Goal: Task Accomplishment & Management: Complete application form

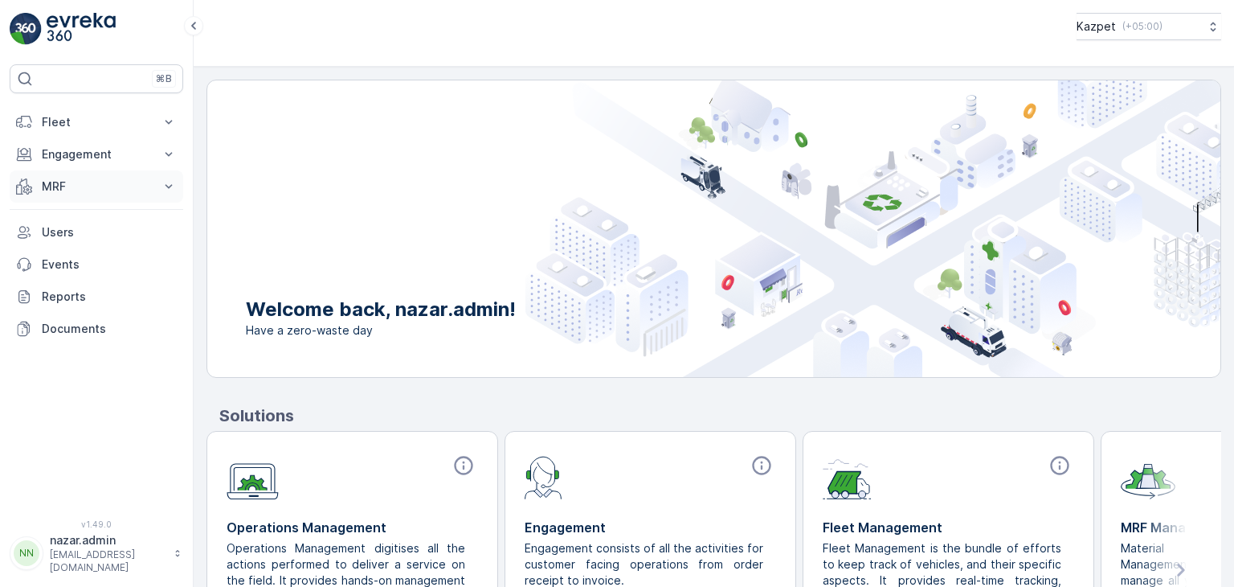
click at [86, 188] on p "MRF" at bounding box center [96, 186] width 109 height 16
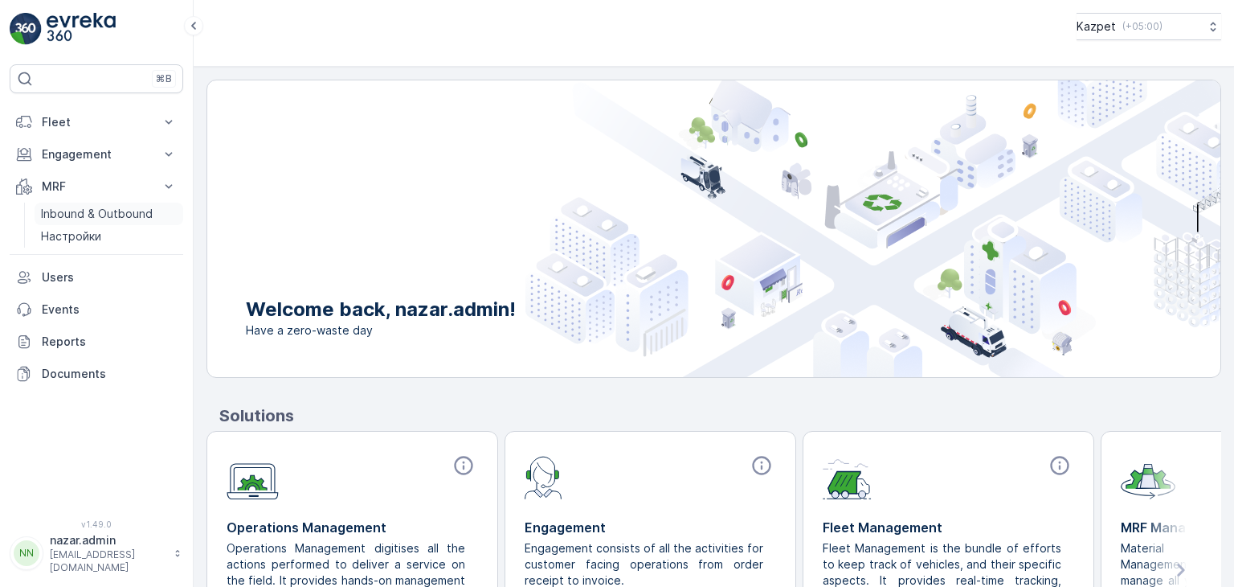
click at [79, 213] on p "Inbound & Outbound" at bounding box center [97, 214] width 112 height 16
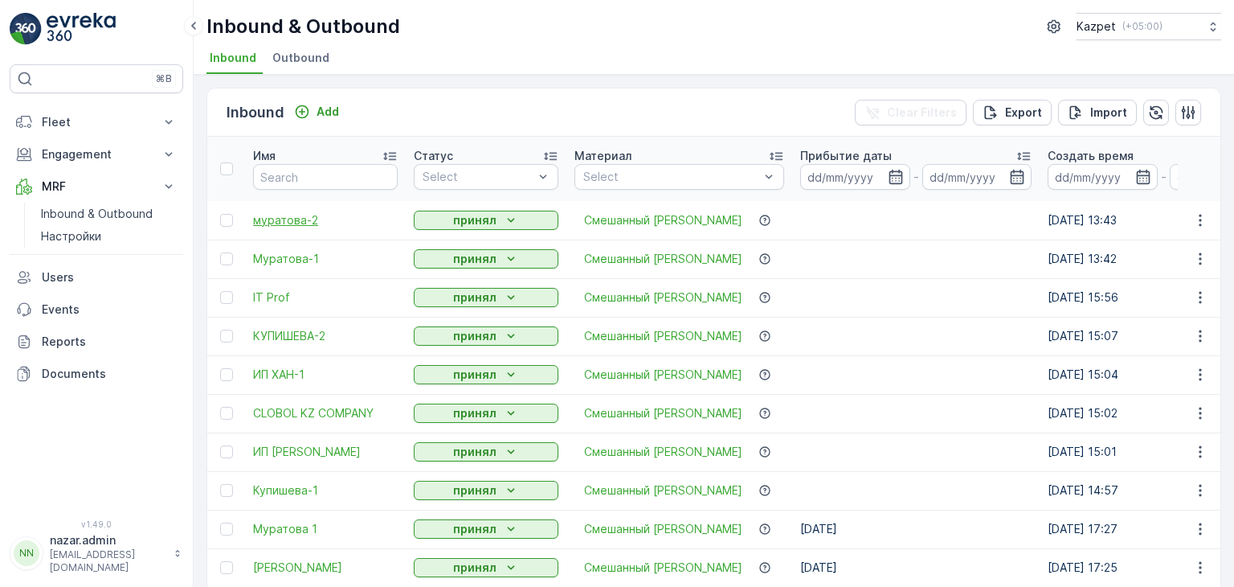
click at [291, 219] on span "муратова-2" at bounding box center [325, 220] width 145 height 16
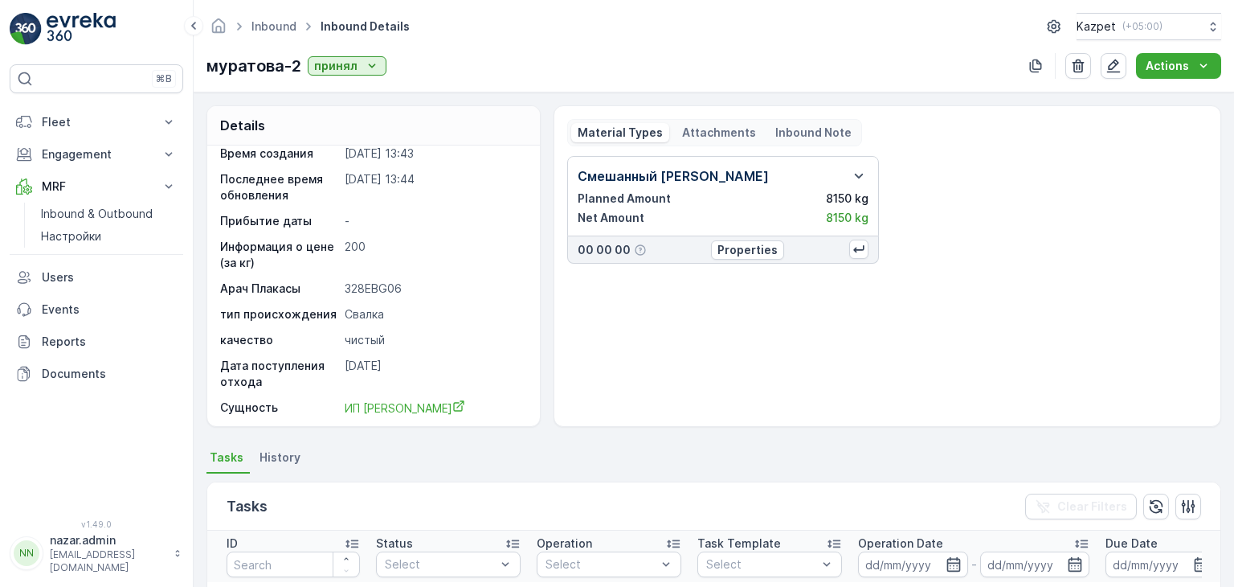
scroll to position [15, 0]
click at [100, 206] on p "Inbound & Outbound" at bounding box center [97, 214] width 112 height 16
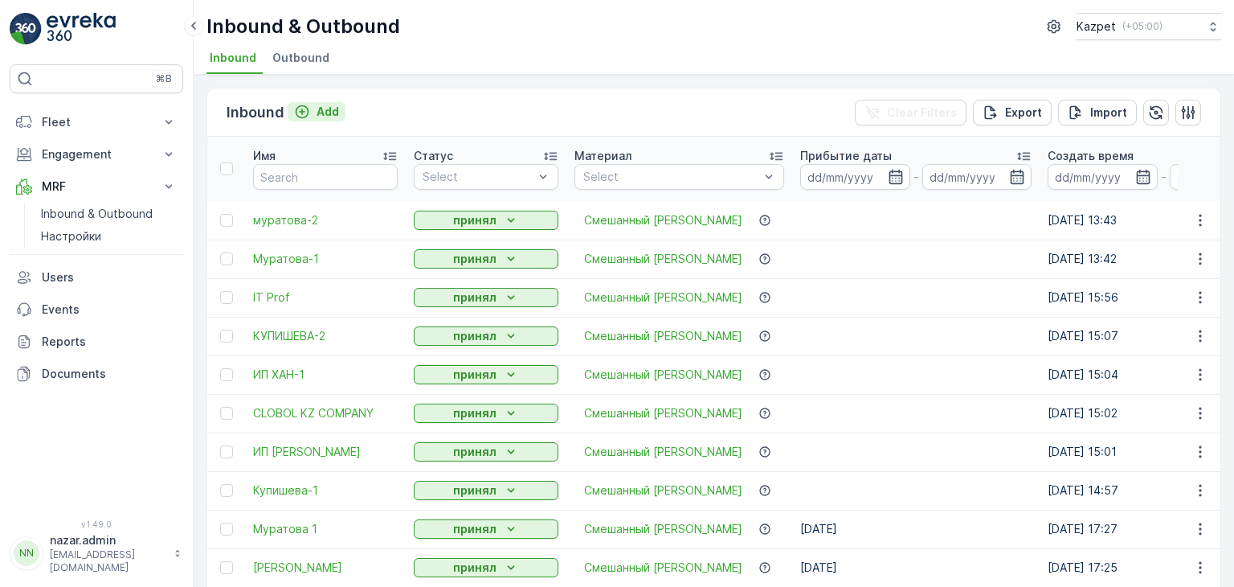
click at [298, 117] on icon "Add" at bounding box center [302, 112] width 16 height 16
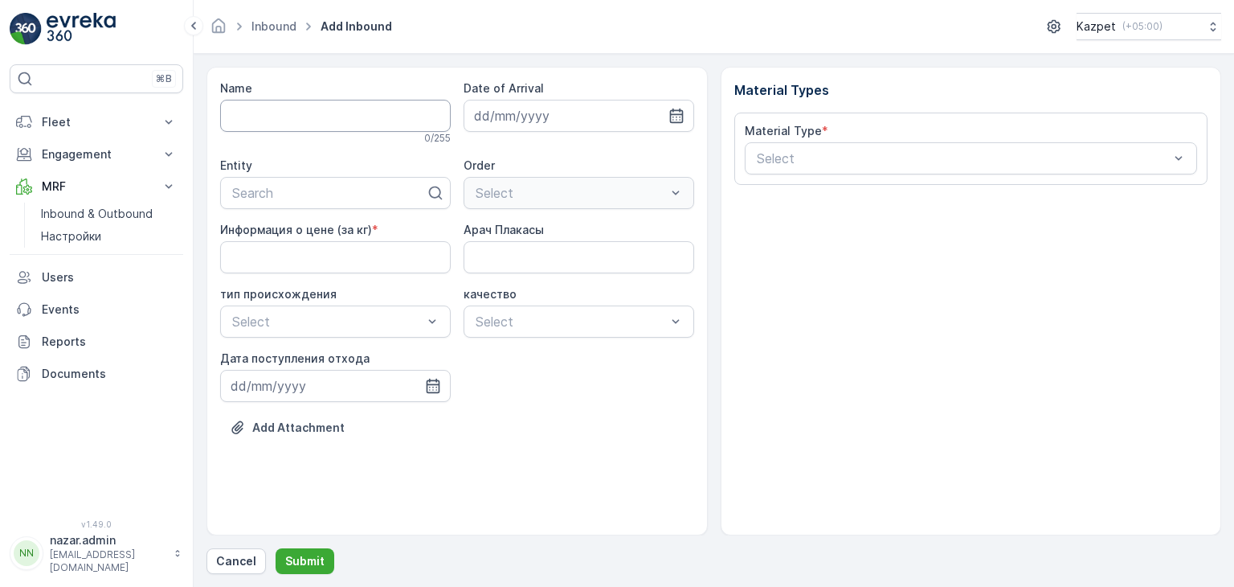
click at [328, 117] on input "Name" at bounding box center [335, 116] width 231 height 32
type input "м"
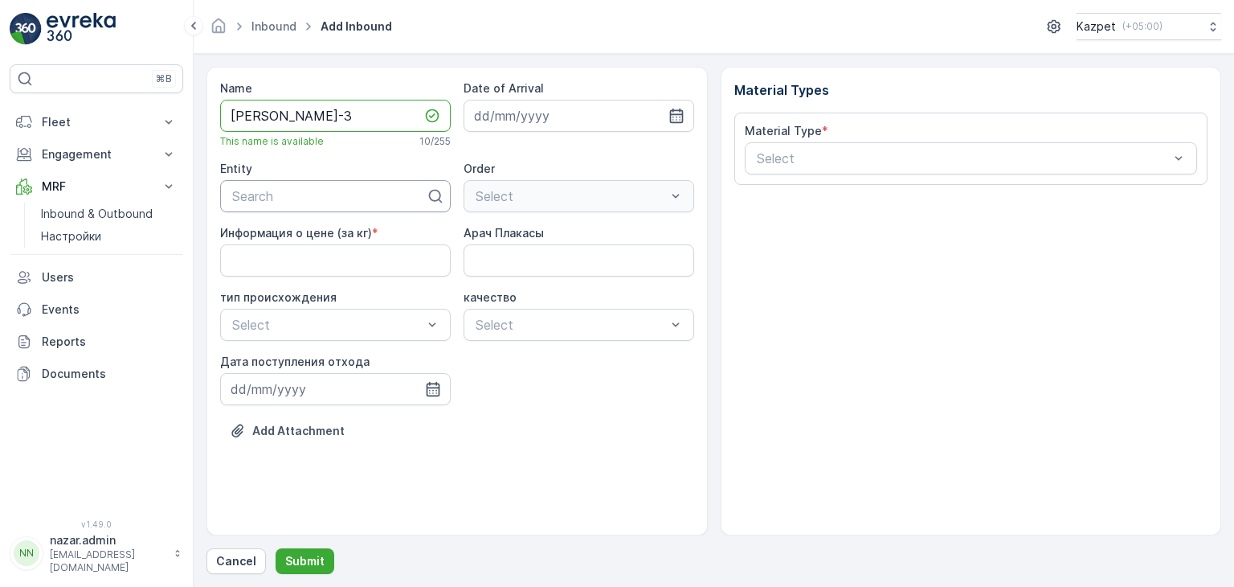
type input "[PERSON_NAME]-3"
click at [336, 198] on div at bounding box center [329, 196] width 197 height 14
type input "МУРА"
click at [321, 235] on div "ИП [PERSON_NAME]" at bounding box center [335, 235] width 211 height 14
click at [325, 268] on кг\) "Информация о цене (за кг)" at bounding box center [335, 260] width 231 height 32
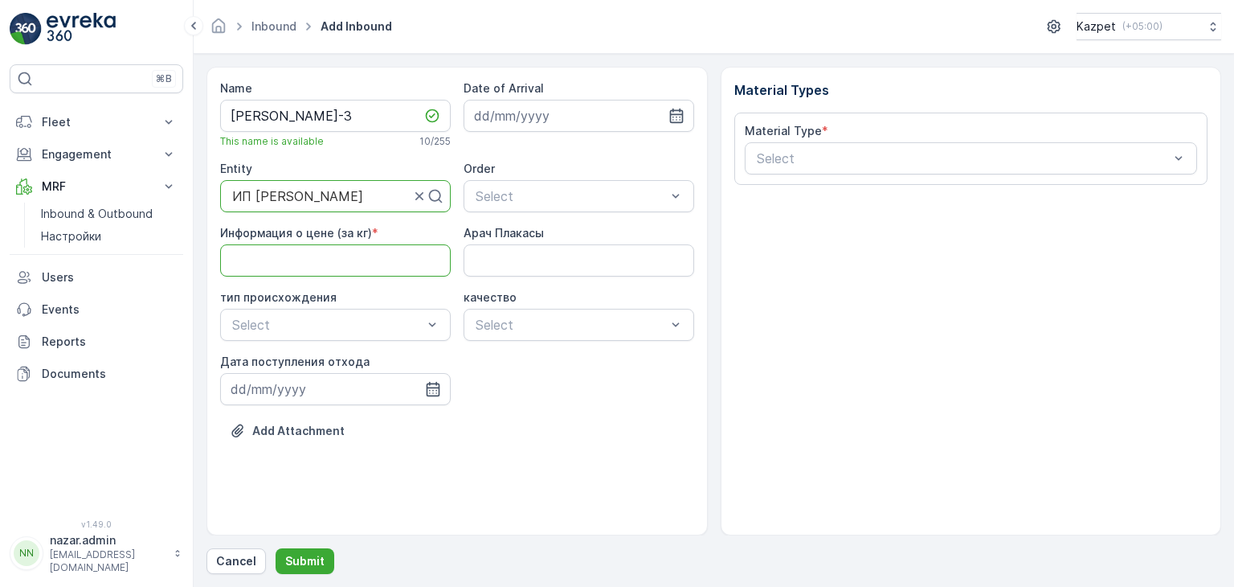
type кг\) "200"
click at [545, 260] on Плакасы "Арач Плакасы" at bounding box center [579, 260] width 231 height 32
type Плакасы "328EBG06"
click at [393, 325] on div at bounding box center [328, 324] width 194 height 14
click at [347, 364] on div "Свалка" at bounding box center [335, 363] width 211 height 14
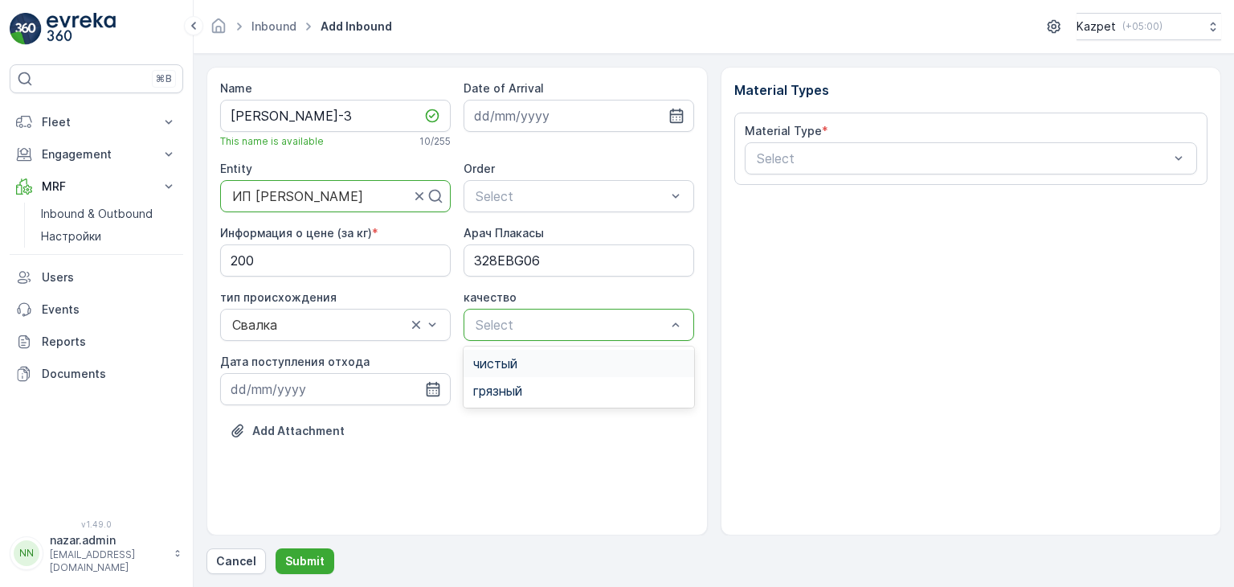
click at [563, 325] on div at bounding box center [571, 324] width 194 height 14
click at [543, 358] on div "чистый" at bounding box center [578, 363] width 211 height 14
click at [440, 388] on icon "button" at bounding box center [433, 389] width 16 height 16
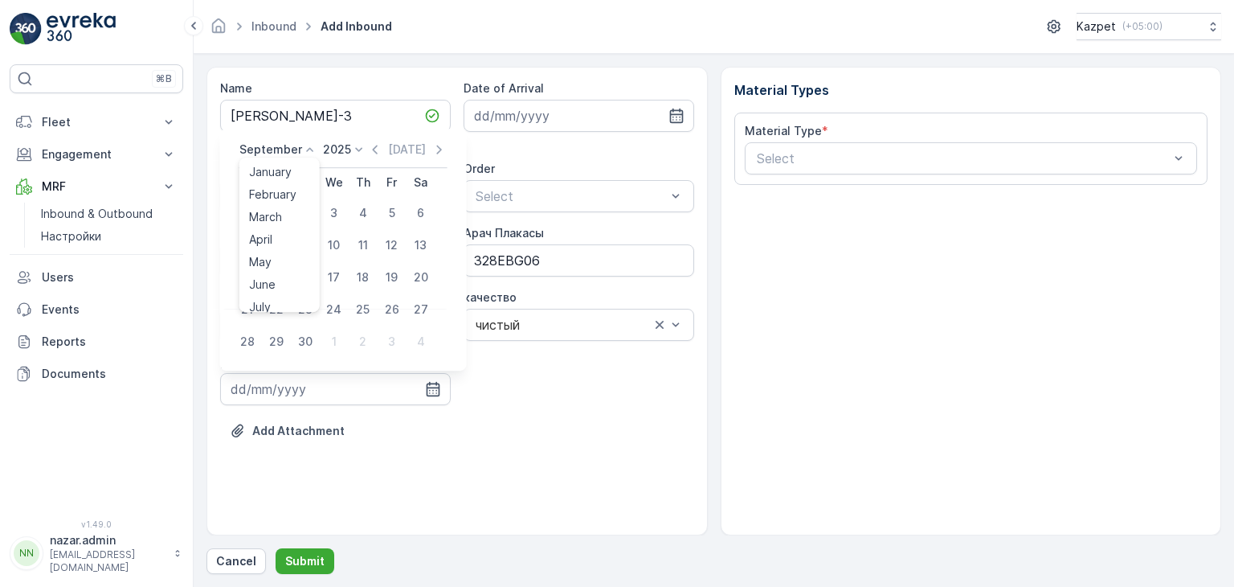
click at [306, 149] on icon at bounding box center [309, 150] width 7 height 4
click at [280, 209] on span "August" at bounding box center [268, 207] width 38 height 16
click at [424, 306] on div "30" at bounding box center [421, 310] width 26 height 26
type input "[DATE]"
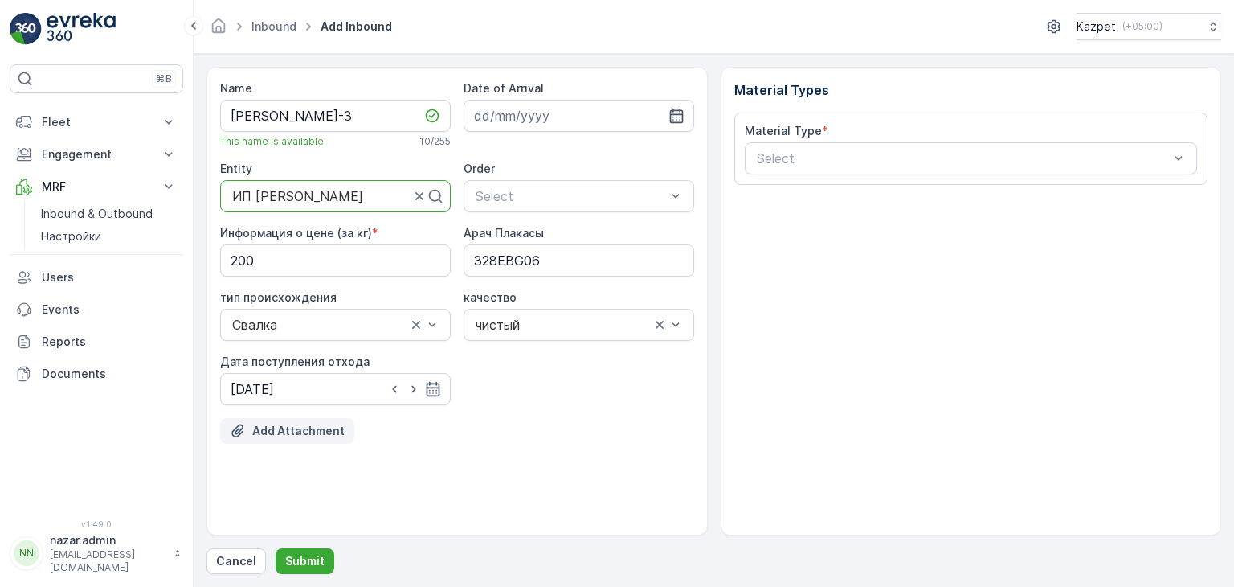
click at [260, 430] on p "Add Attachment" at bounding box center [298, 431] width 92 height 16
click at [321, 431] on p "Add Attachment" at bounding box center [298, 431] width 92 height 16
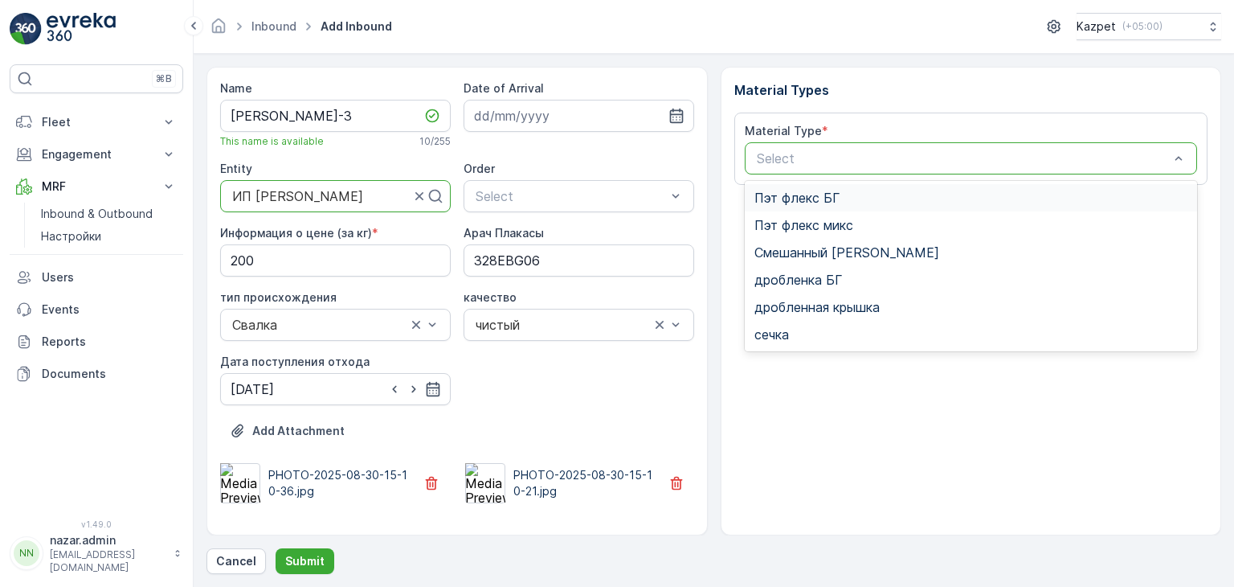
click at [902, 158] on div at bounding box center [963, 158] width 416 height 14
click at [839, 245] on span "Смешанный [PERSON_NAME]" at bounding box center [847, 252] width 185 height 14
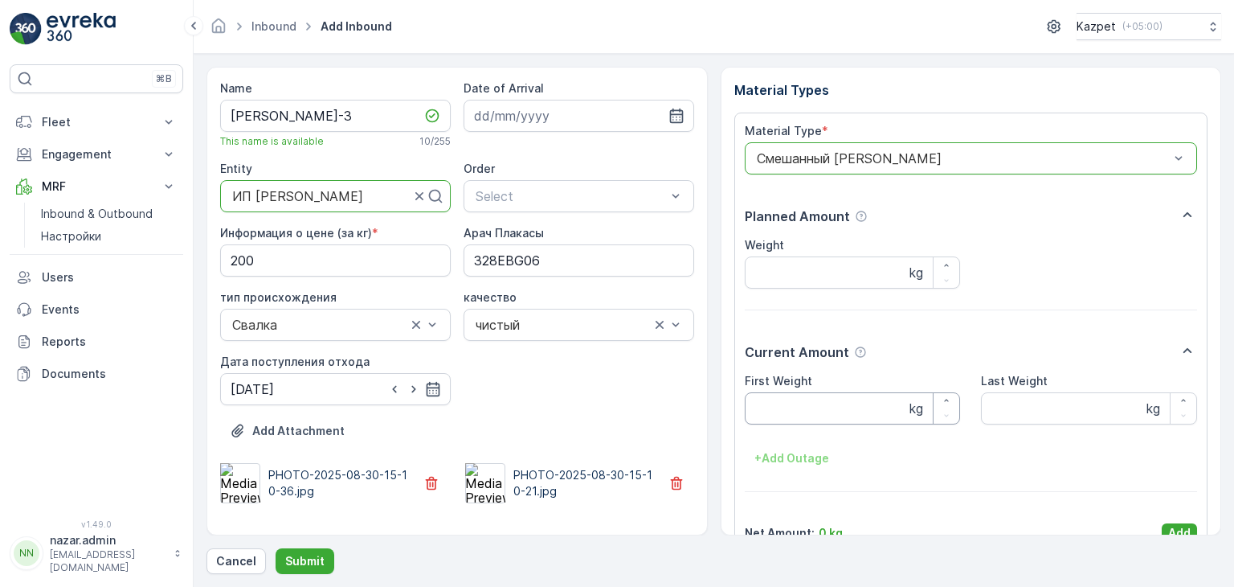
click at [861, 409] on Weight "First Weight" at bounding box center [853, 408] width 216 height 32
type Weight "20250"
click at [1064, 405] on Weight "Last Weight" at bounding box center [1089, 408] width 216 height 32
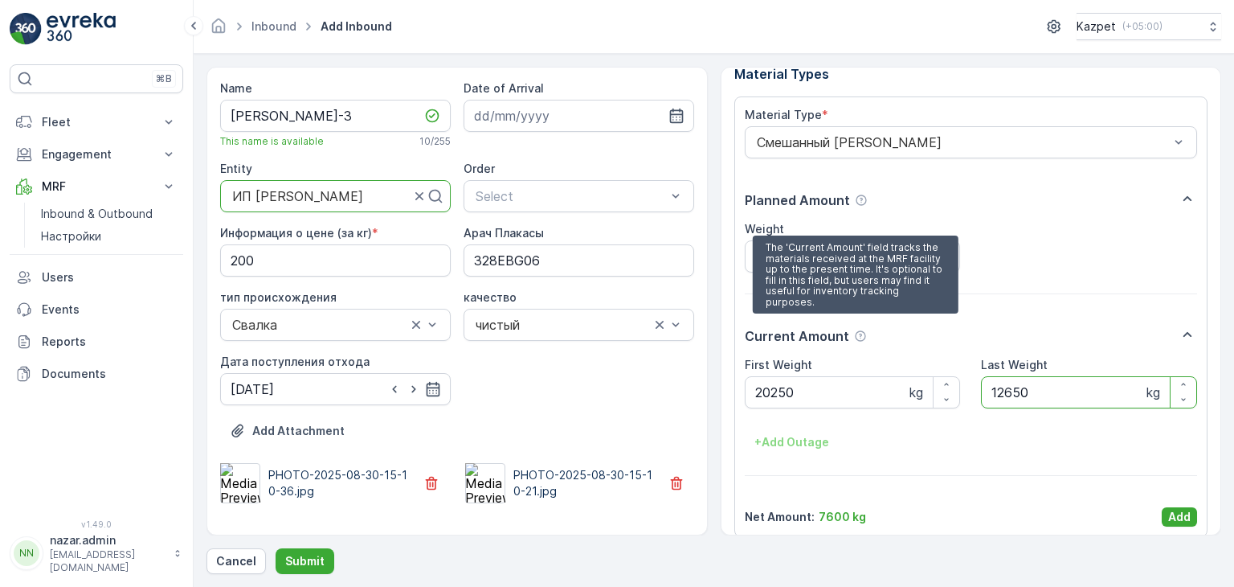
scroll to position [31, 0]
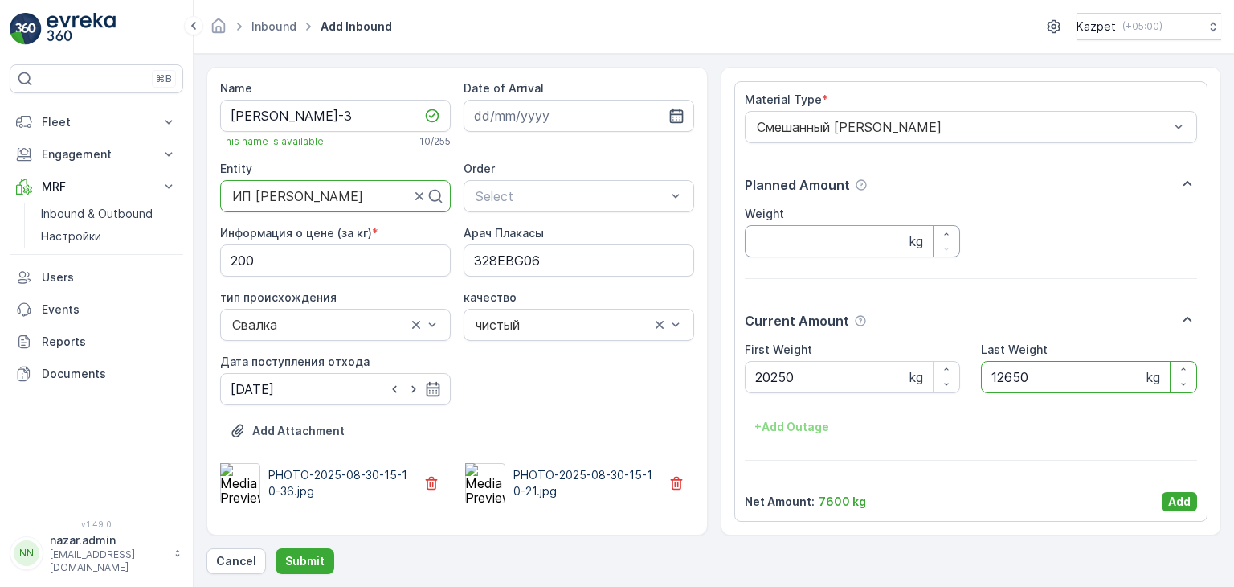
type Weight "12650"
click at [813, 243] on input "Weight" at bounding box center [853, 241] width 216 height 32
type input "7600"
click at [1172, 502] on p "Add" at bounding box center [1179, 501] width 23 height 16
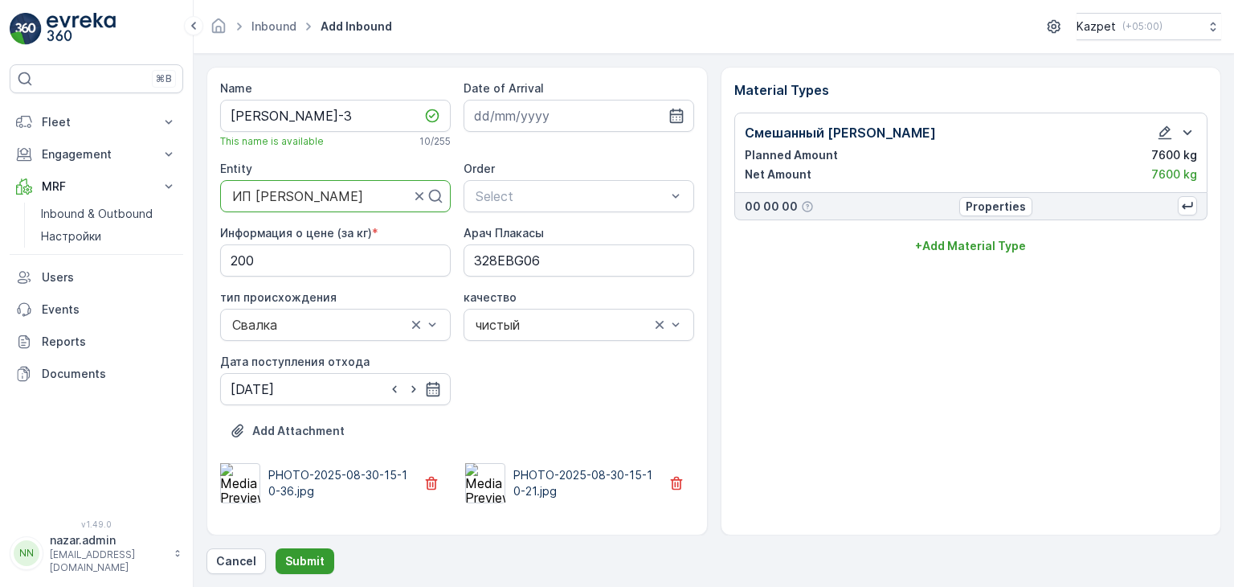
click at [307, 558] on p "Submit" at bounding box center [304, 561] width 39 height 16
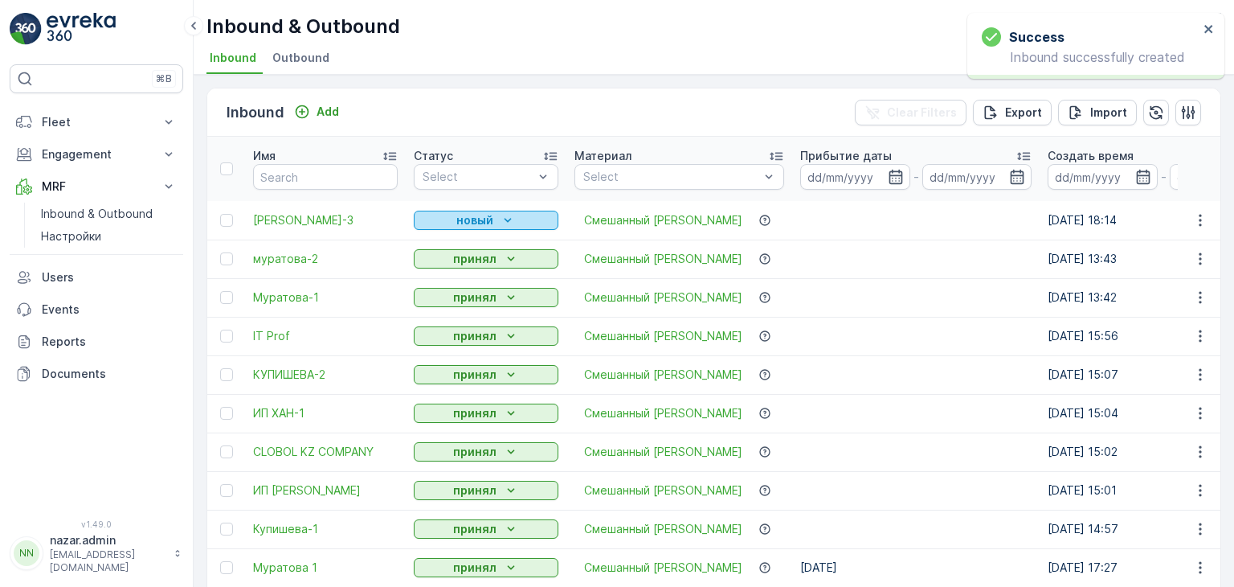
click at [471, 219] on p "новый" at bounding box center [474, 220] width 37 height 16
click at [435, 264] on span "принял" at bounding box center [443, 266] width 39 height 16
click at [299, 407] on span "ИП ХАН-1" at bounding box center [325, 413] width 145 height 16
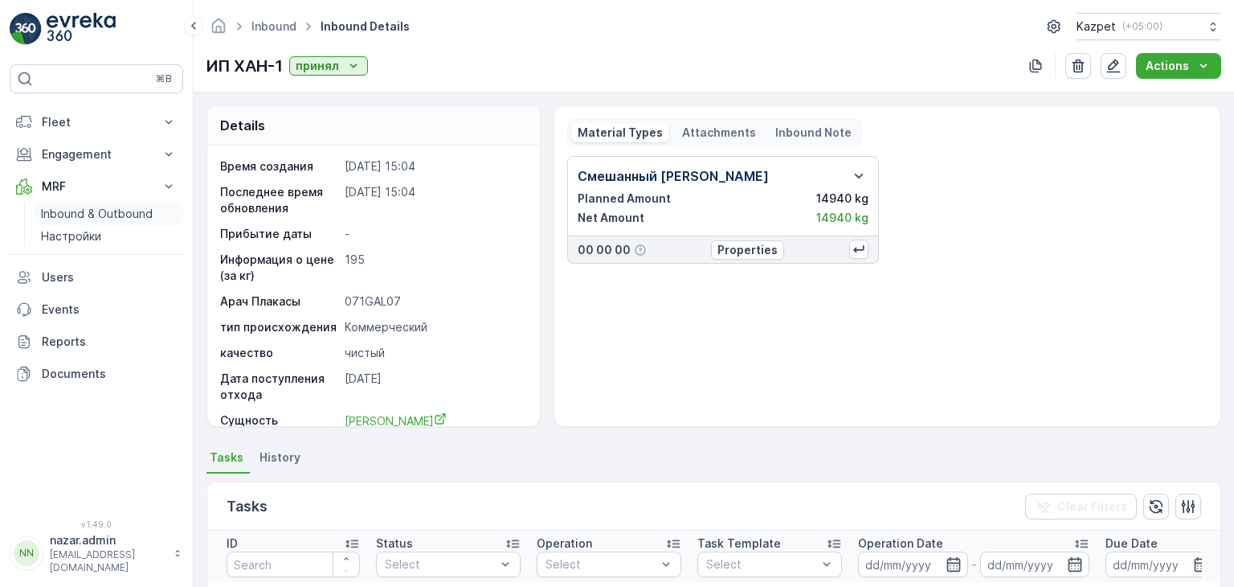
click at [84, 206] on p "Inbound & Outbound" at bounding box center [97, 214] width 112 height 16
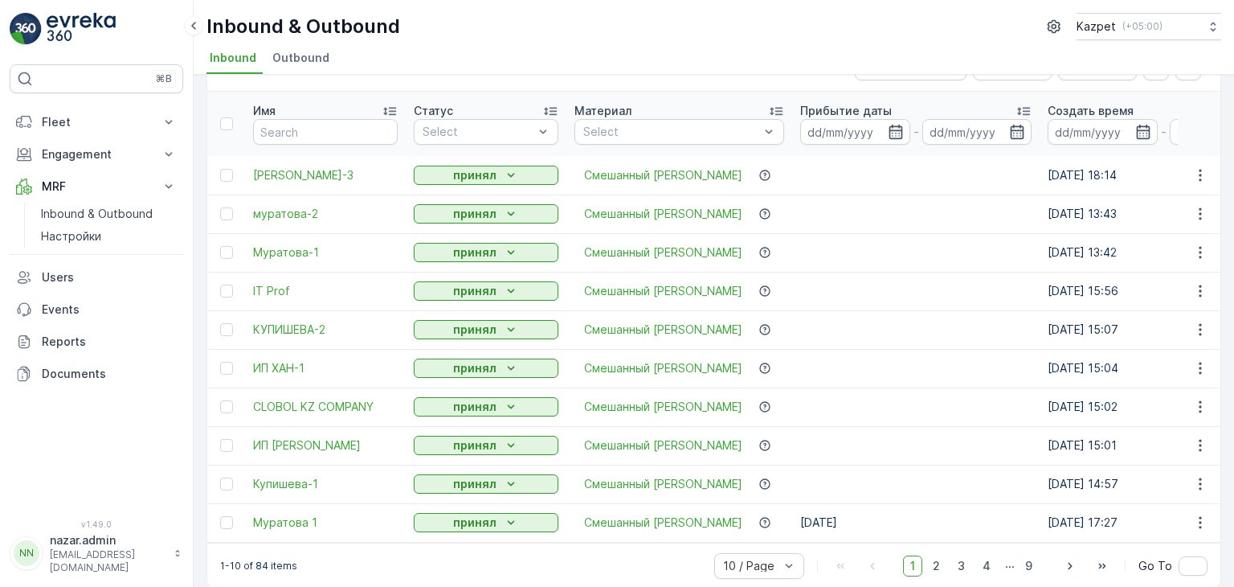
scroll to position [67, 0]
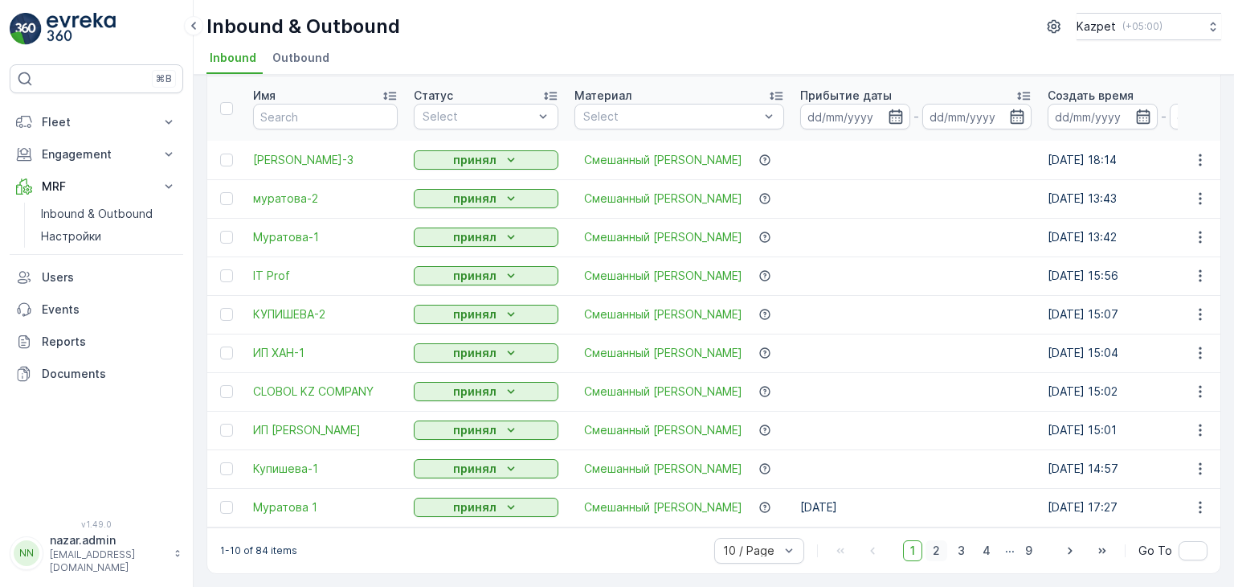
click at [939, 556] on span "2" at bounding box center [937, 550] width 22 height 21
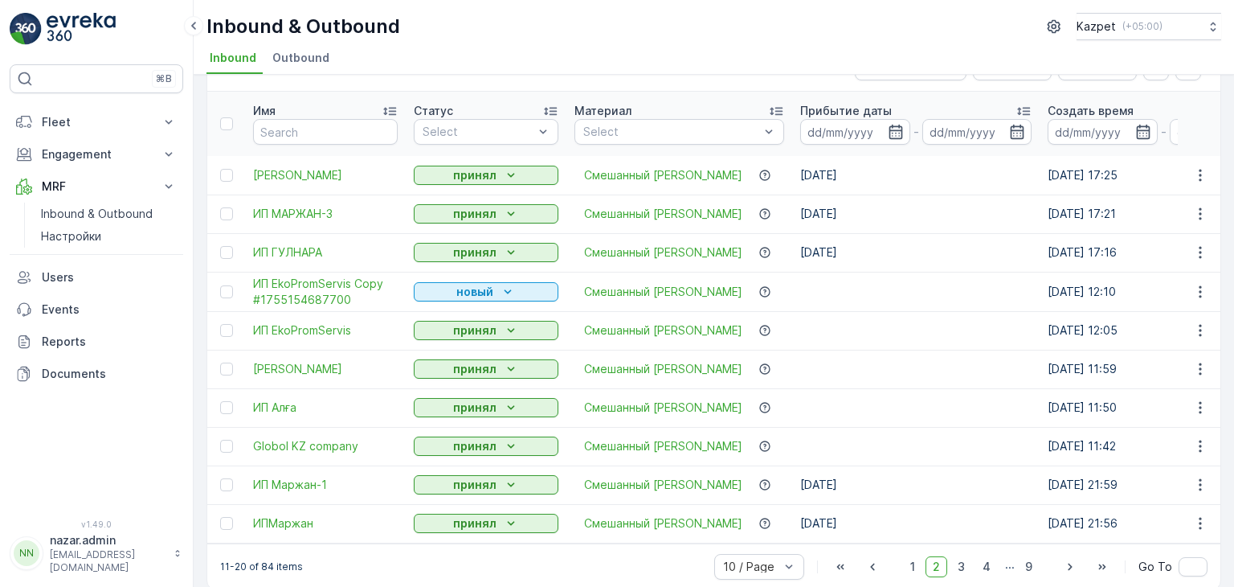
scroll to position [68, 0]
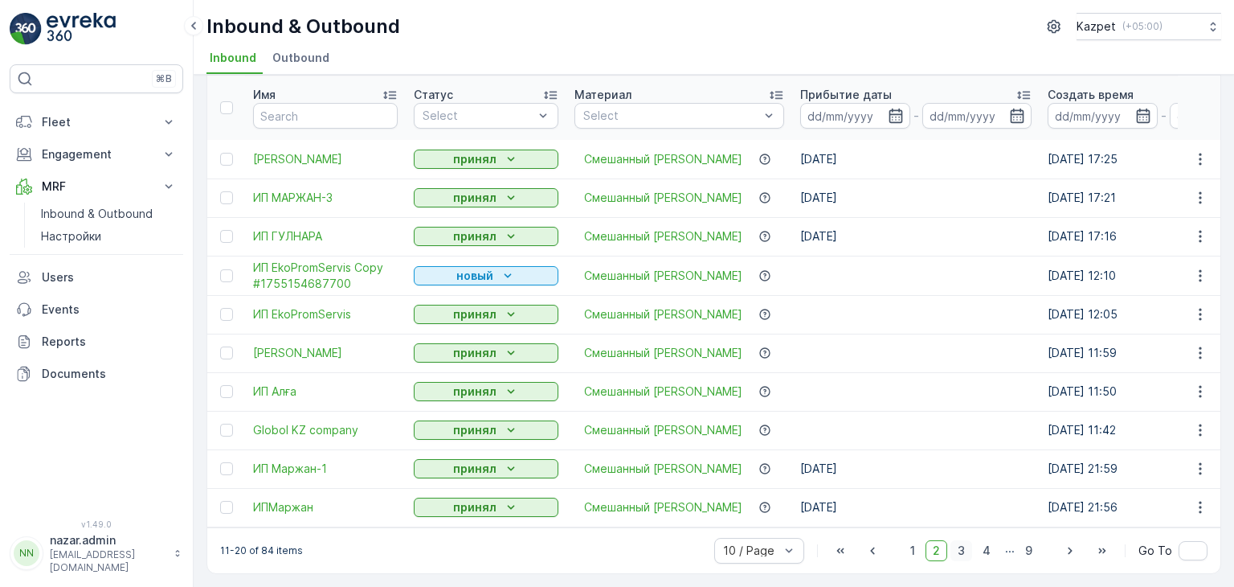
click at [964, 552] on span "3" at bounding box center [962, 550] width 22 height 21
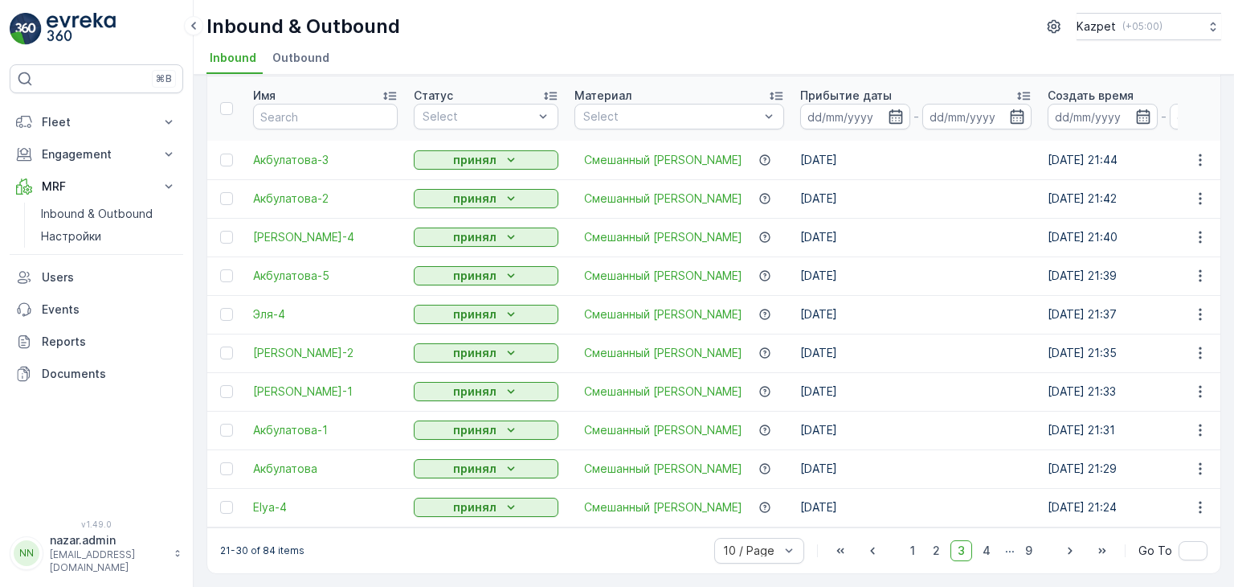
scroll to position [67, 0]
click at [325, 152] on span "Акбулатова-3" at bounding box center [325, 160] width 145 height 16
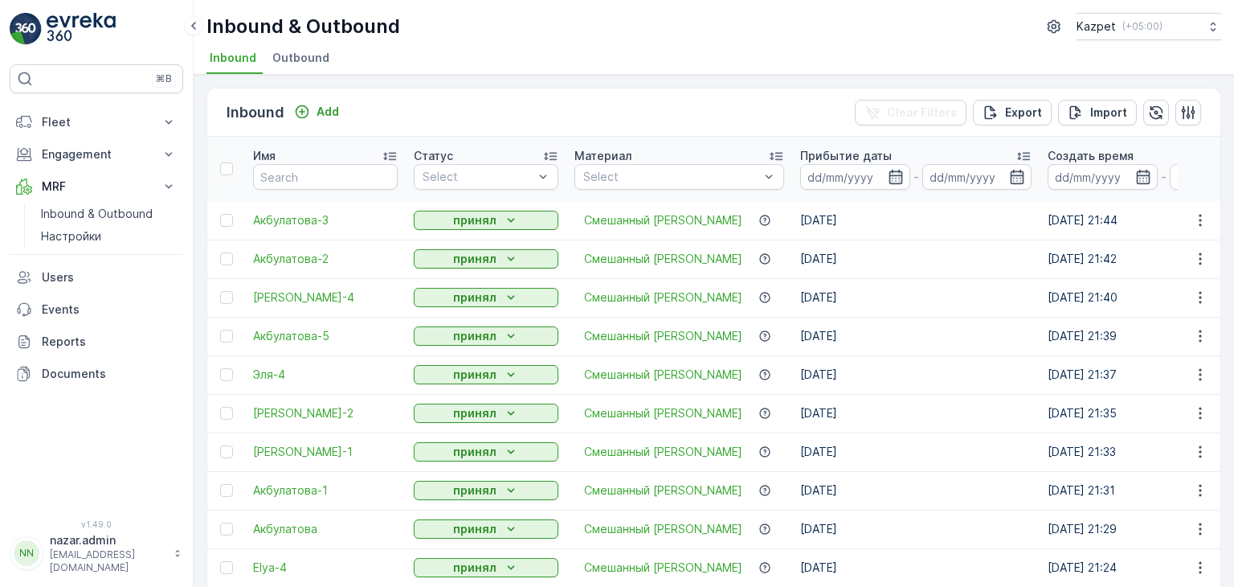
scroll to position [67, 0]
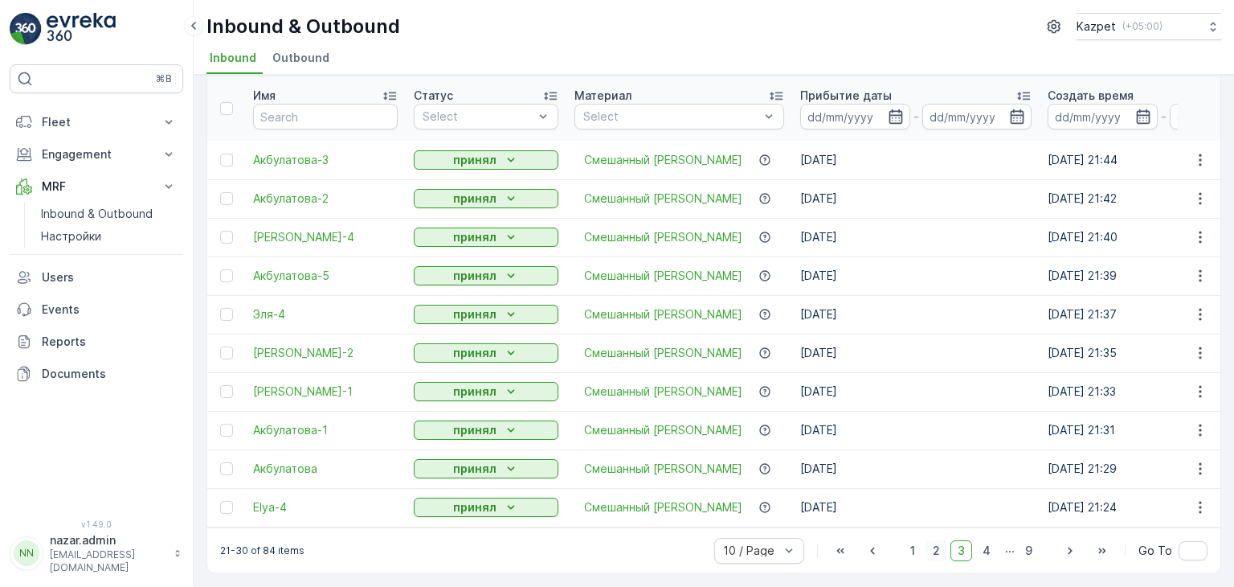
click at [941, 550] on span "2" at bounding box center [937, 550] width 22 height 21
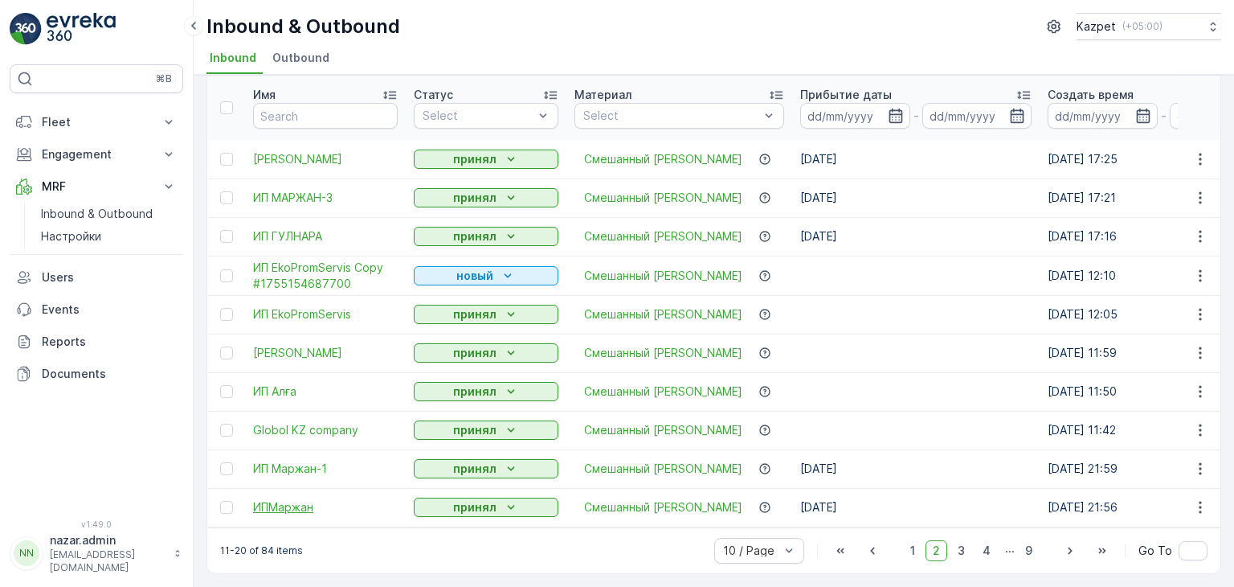
click at [296, 505] on span "ИПМаржан" at bounding box center [325, 507] width 145 height 16
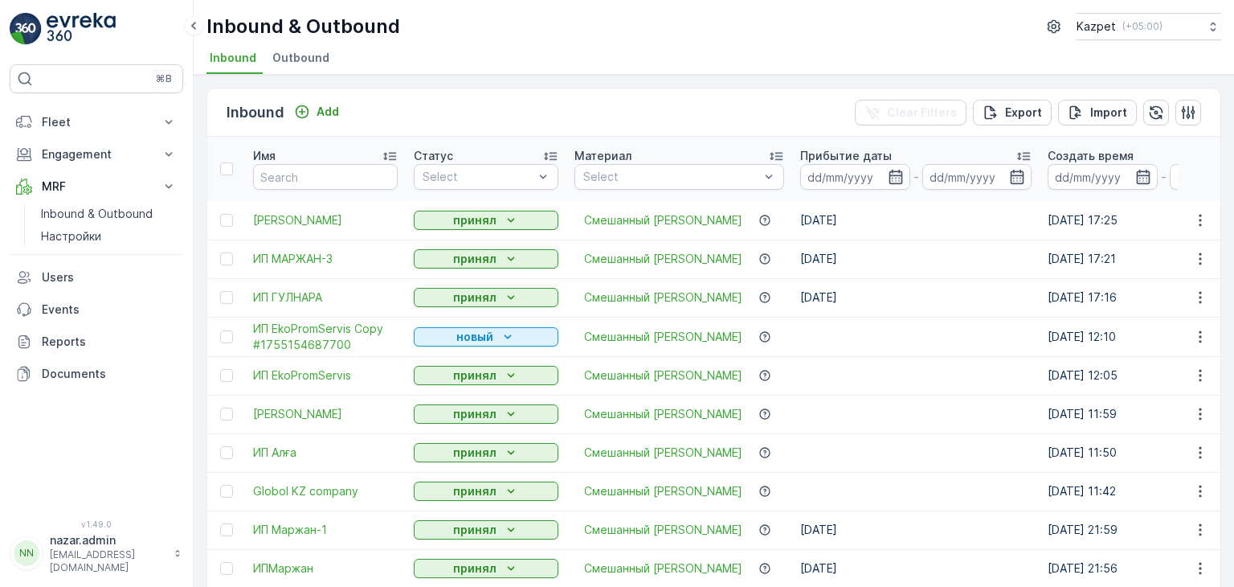
scroll to position [68, 0]
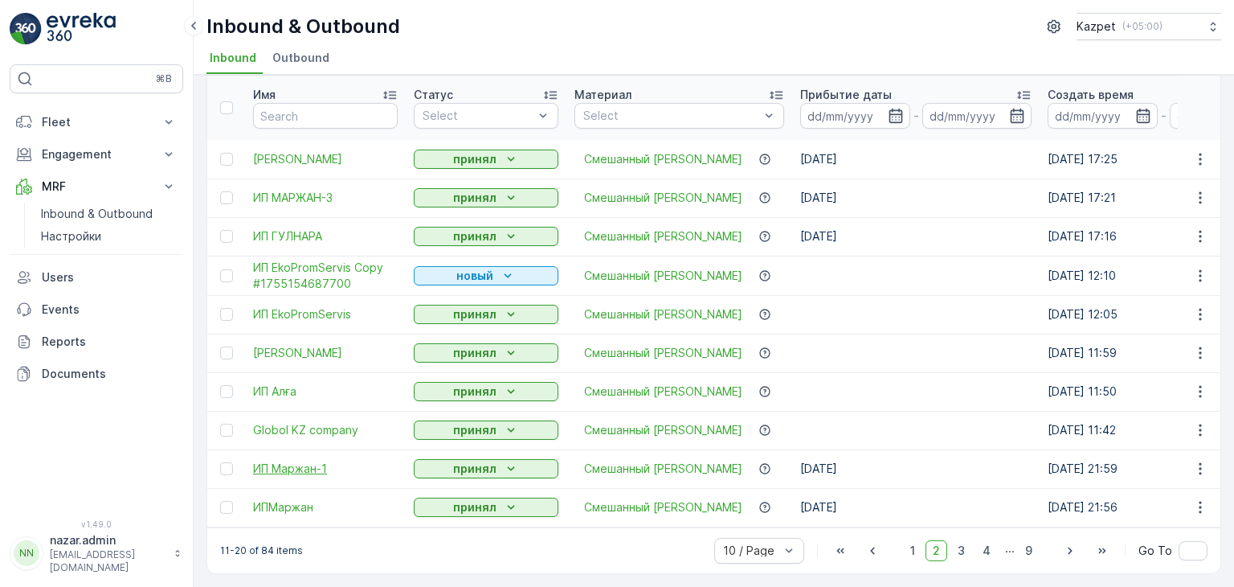
click at [275, 460] on span "ИП Маржан-1" at bounding box center [325, 468] width 145 height 16
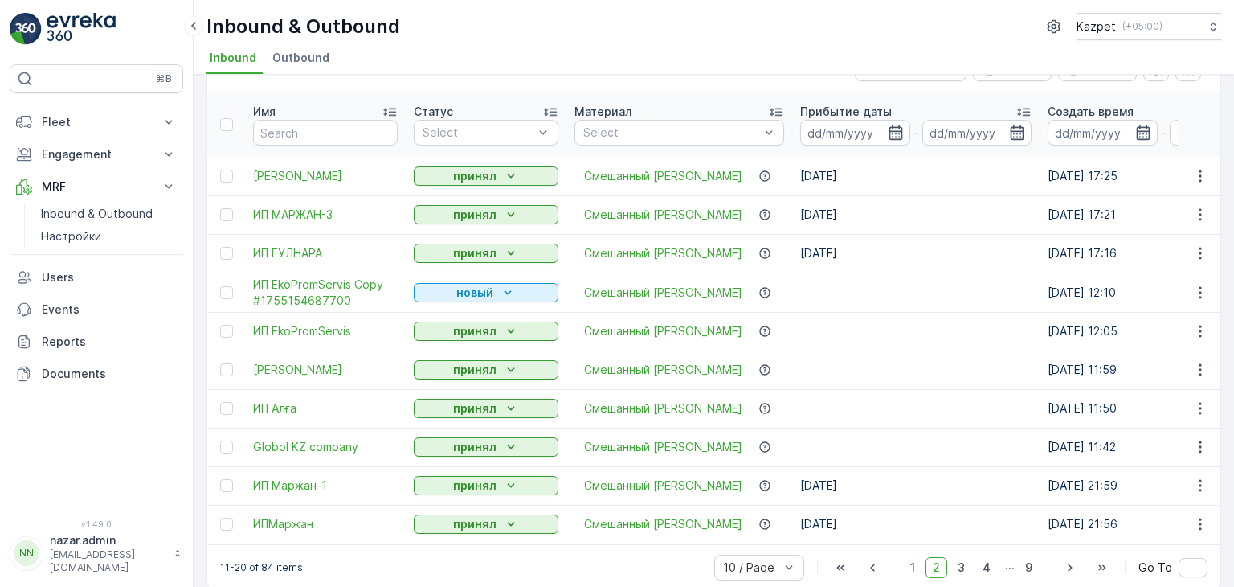
scroll to position [68, 0]
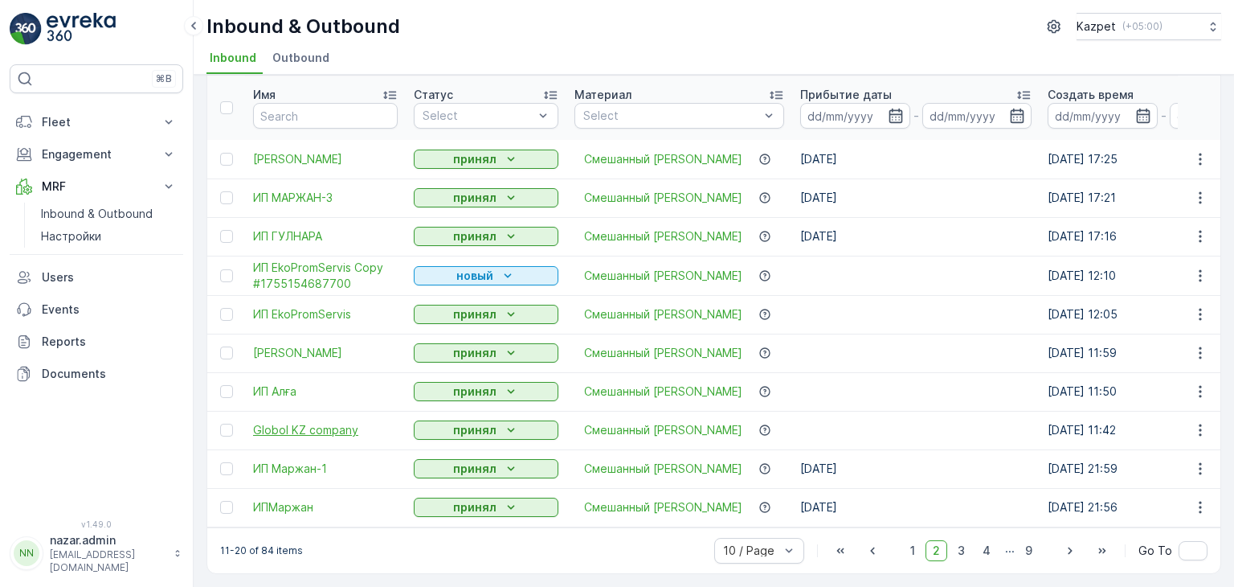
click at [325, 424] on span "Globol KZ company" at bounding box center [325, 430] width 145 height 16
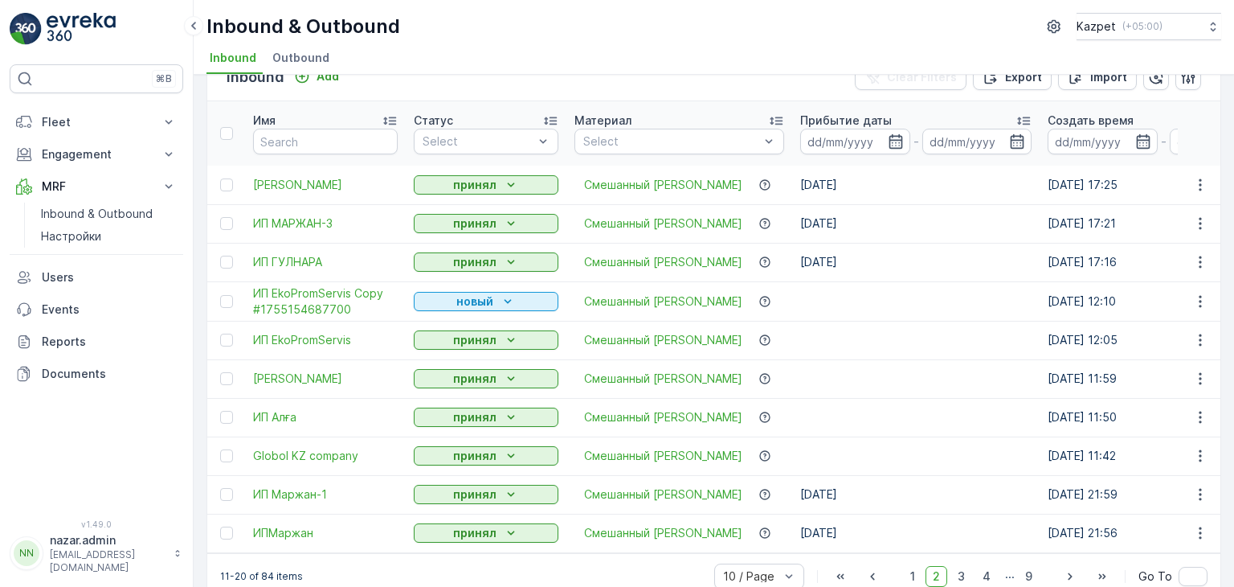
scroll to position [68, 0]
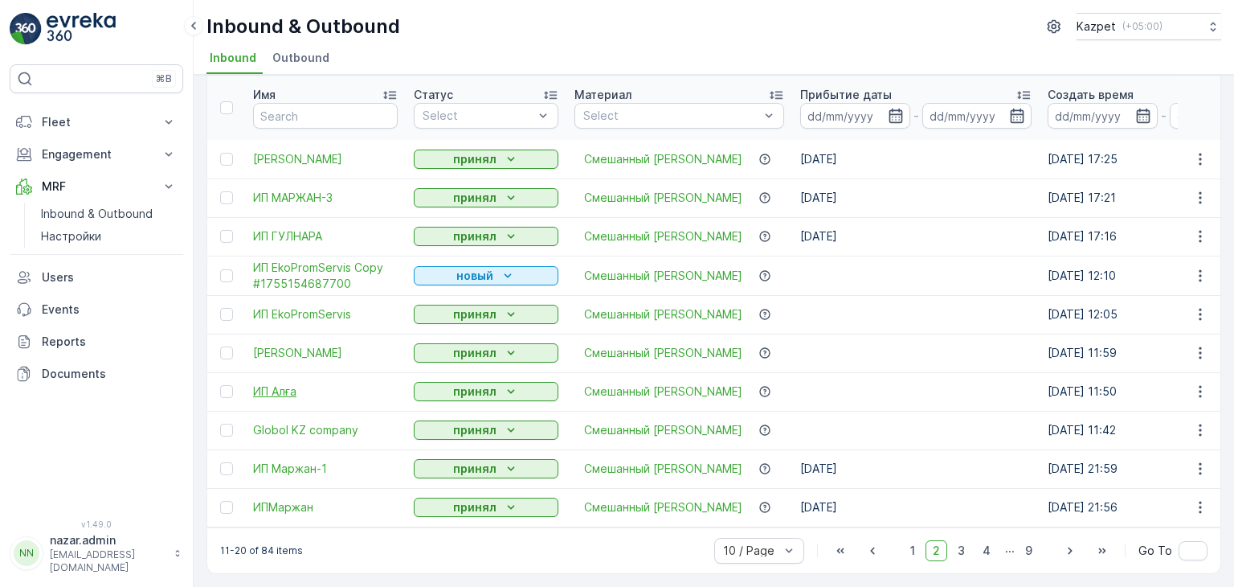
click at [281, 383] on span "ИП Алға" at bounding box center [325, 391] width 145 height 16
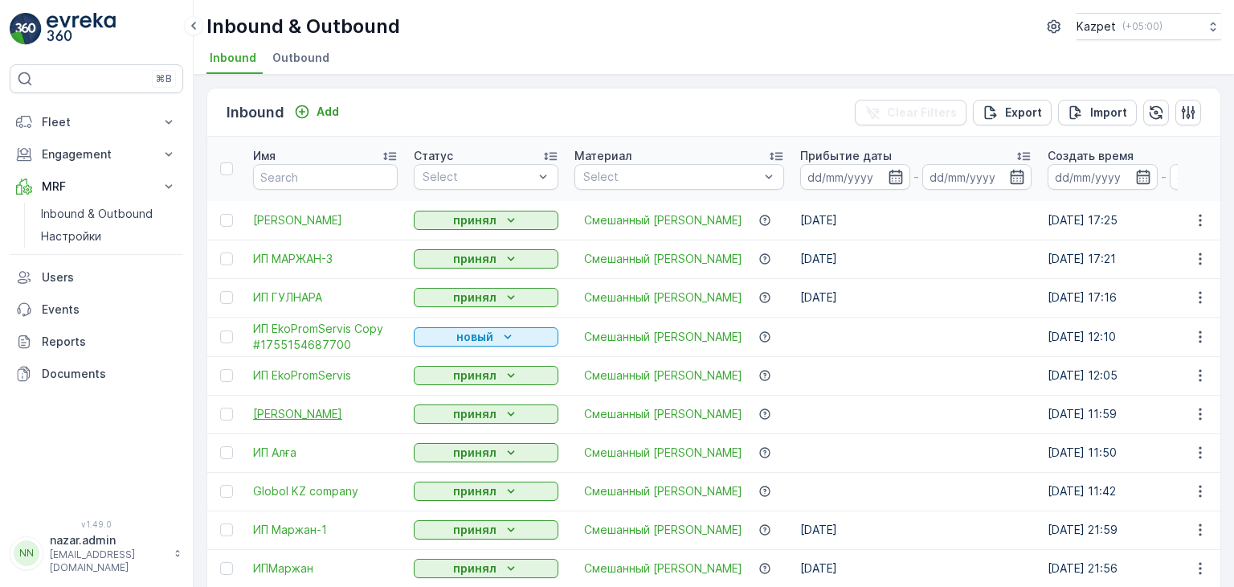
click at [282, 415] on span "[PERSON_NAME]" at bounding box center [325, 414] width 145 height 16
click at [288, 372] on span "ИП EkoPromServis" at bounding box center [325, 375] width 145 height 16
click at [314, 296] on span "ИП ГУЛНАРА" at bounding box center [325, 297] width 145 height 16
click at [312, 260] on span "ИП МАРЖАН-3" at bounding box center [325, 259] width 145 height 16
click at [299, 222] on span "[PERSON_NAME]" at bounding box center [325, 220] width 145 height 16
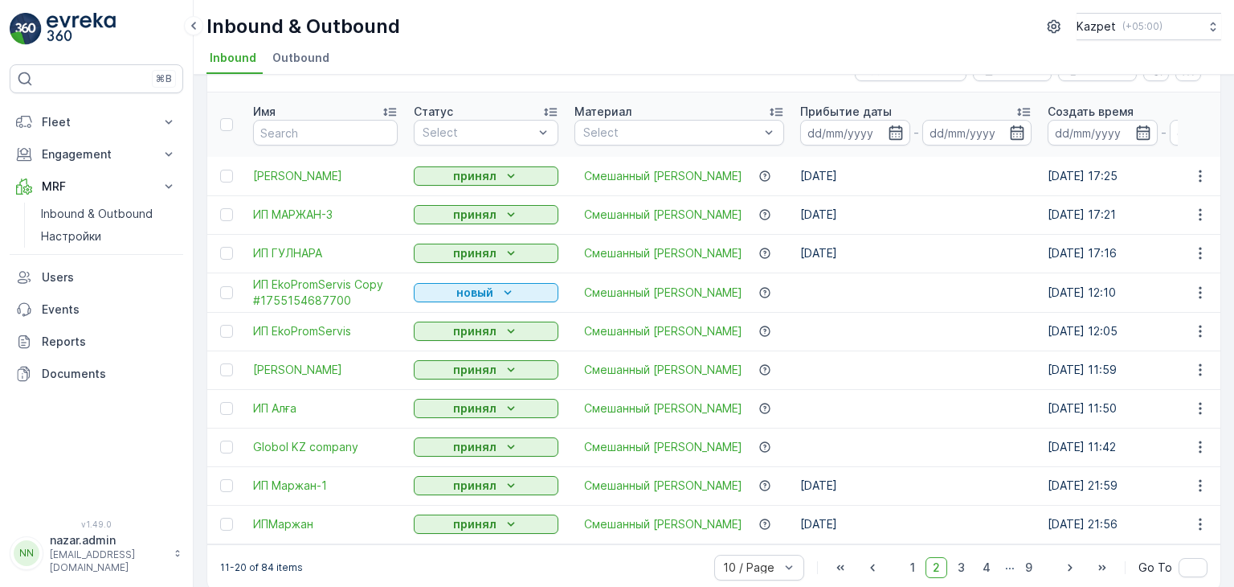
scroll to position [68, 0]
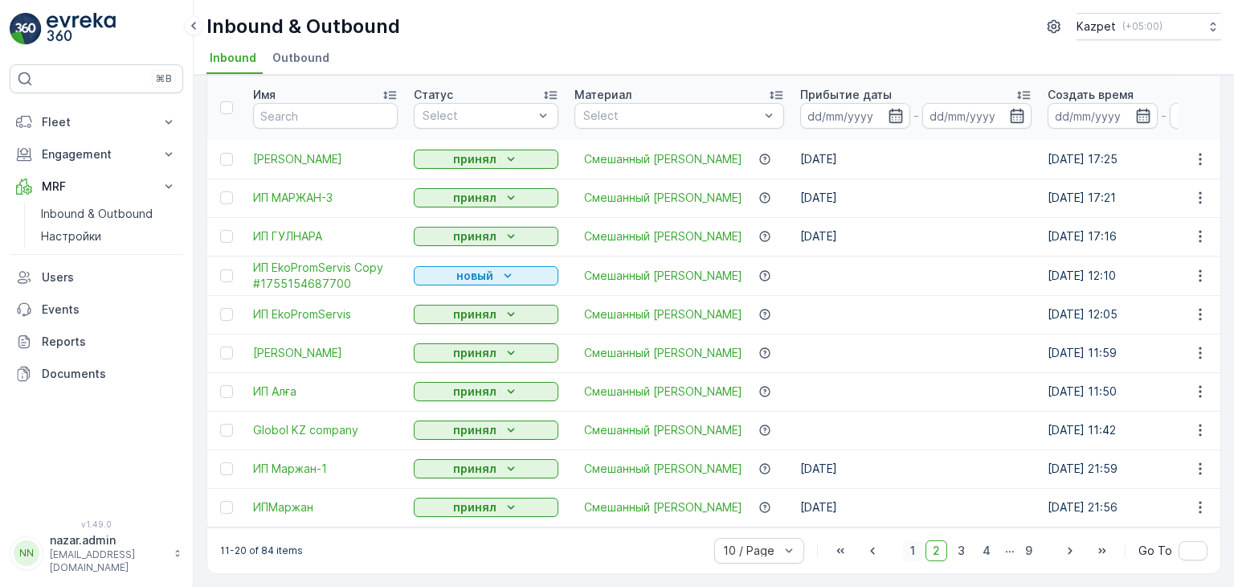
click at [916, 552] on span "1" at bounding box center [912, 550] width 19 height 21
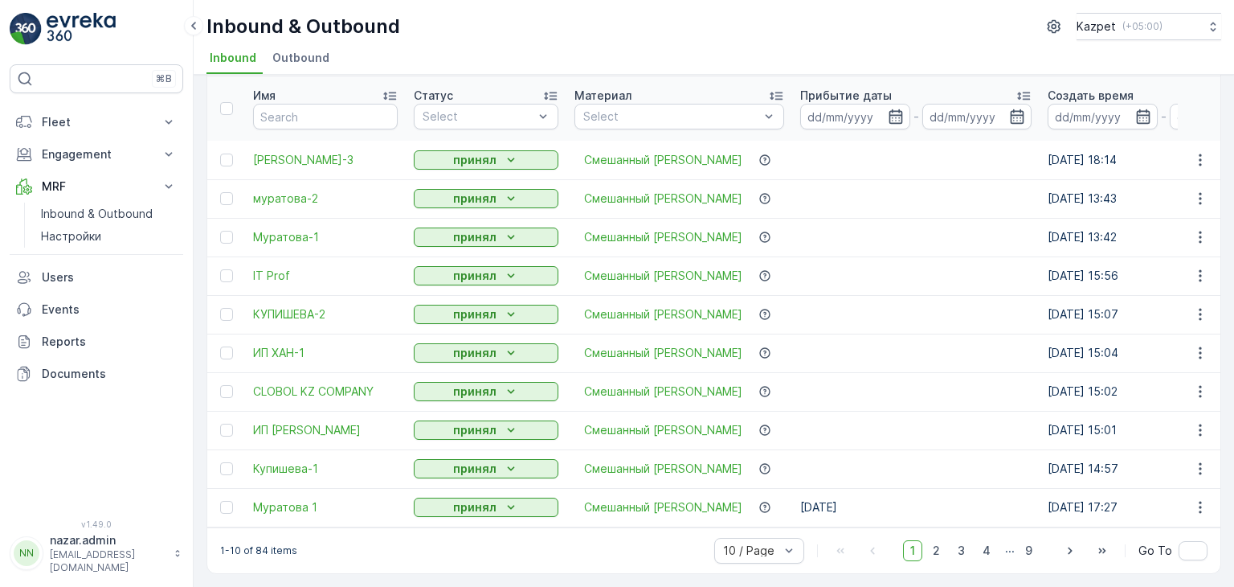
scroll to position [67, 0]
click at [286, 499] on span "Муратова 1" at bounding box center [325, 507] width 145 height 16
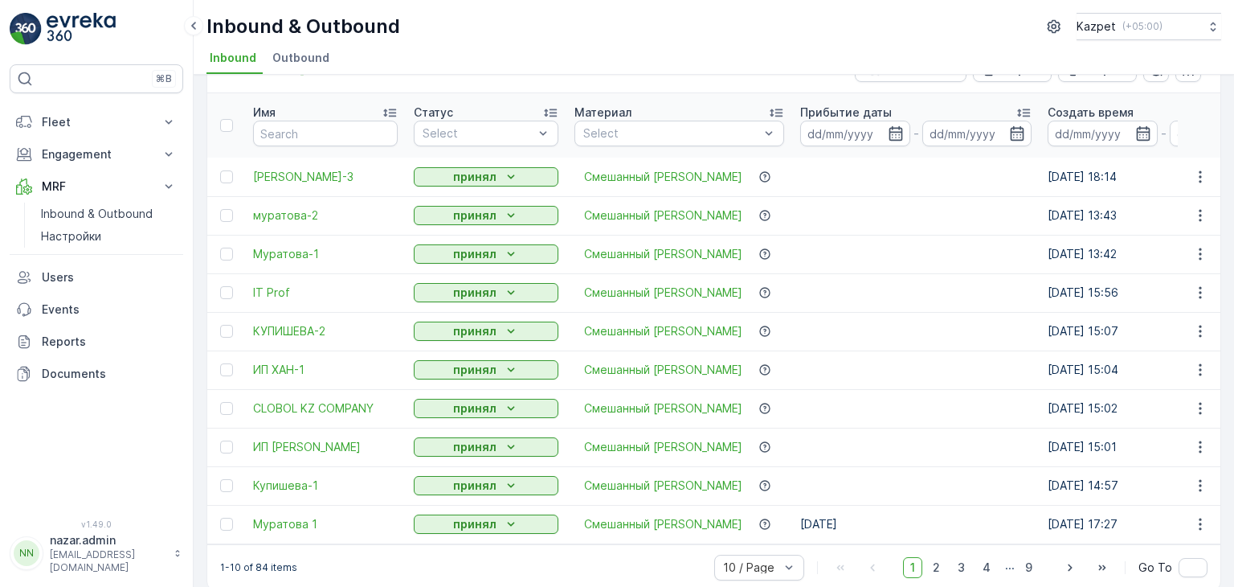
scroll to position [67, 0]
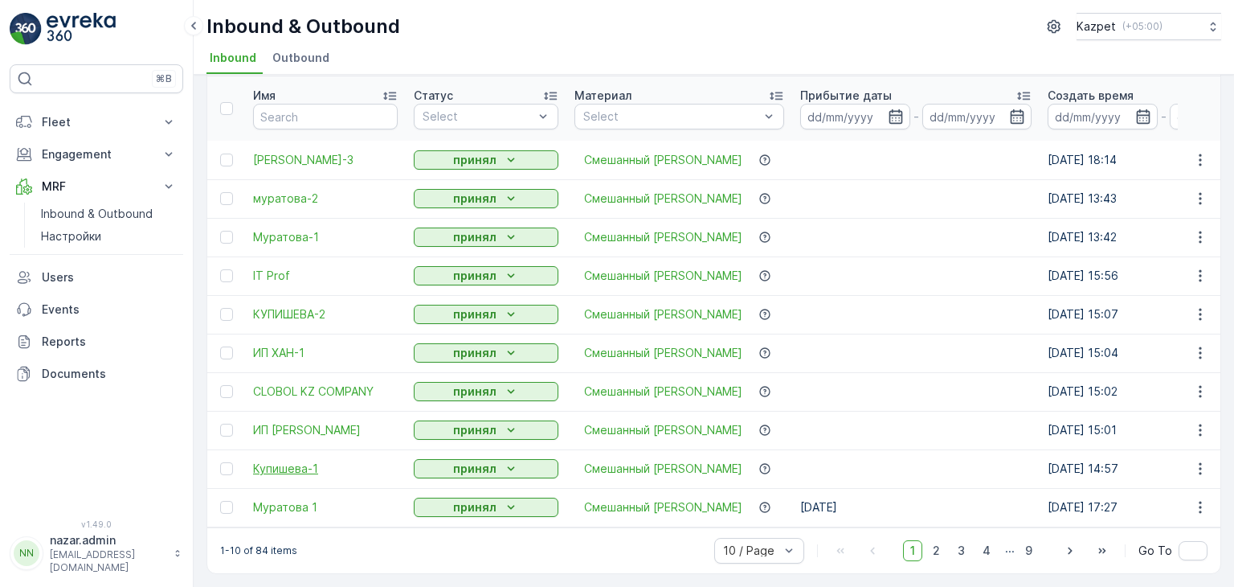
click at [284, 460] on span "Купишева-1" at bounding box center [325, 468] width 145 height 16
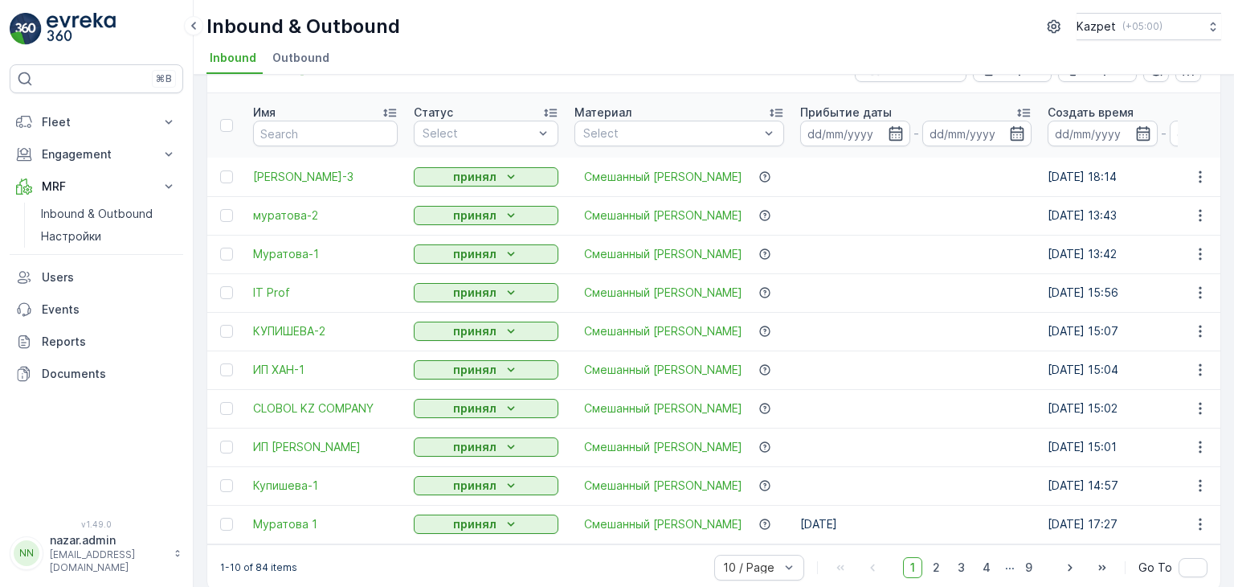
scroll to position [67, 0]
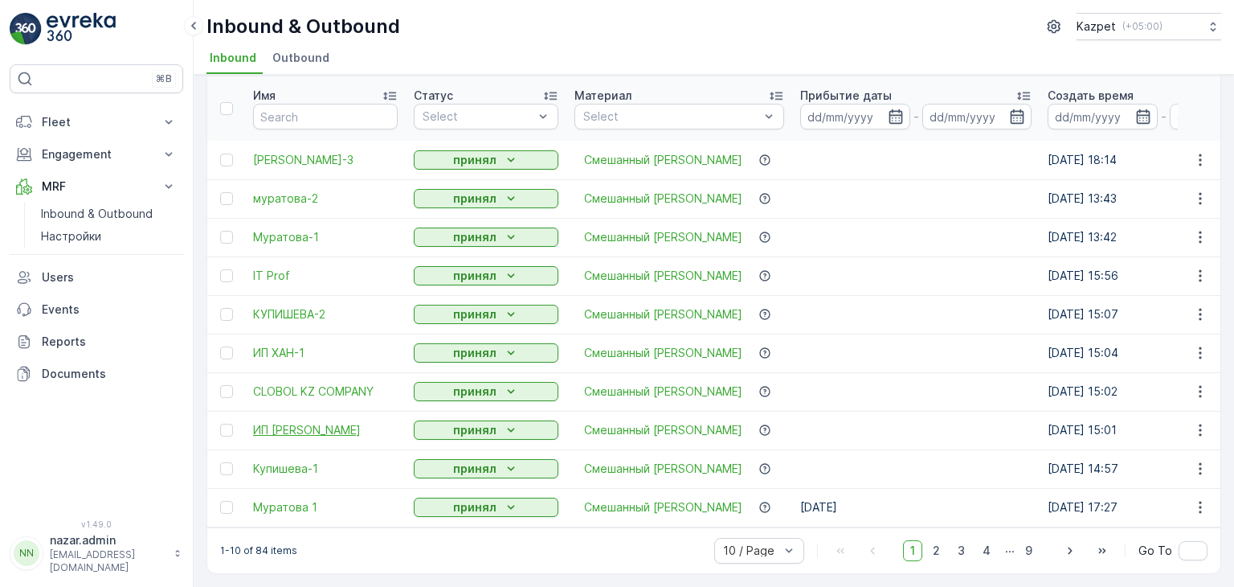
click at [315, 422] on span "ИП [PERSON_NAME]" at bounding box center [325, 430] width 145 height 16
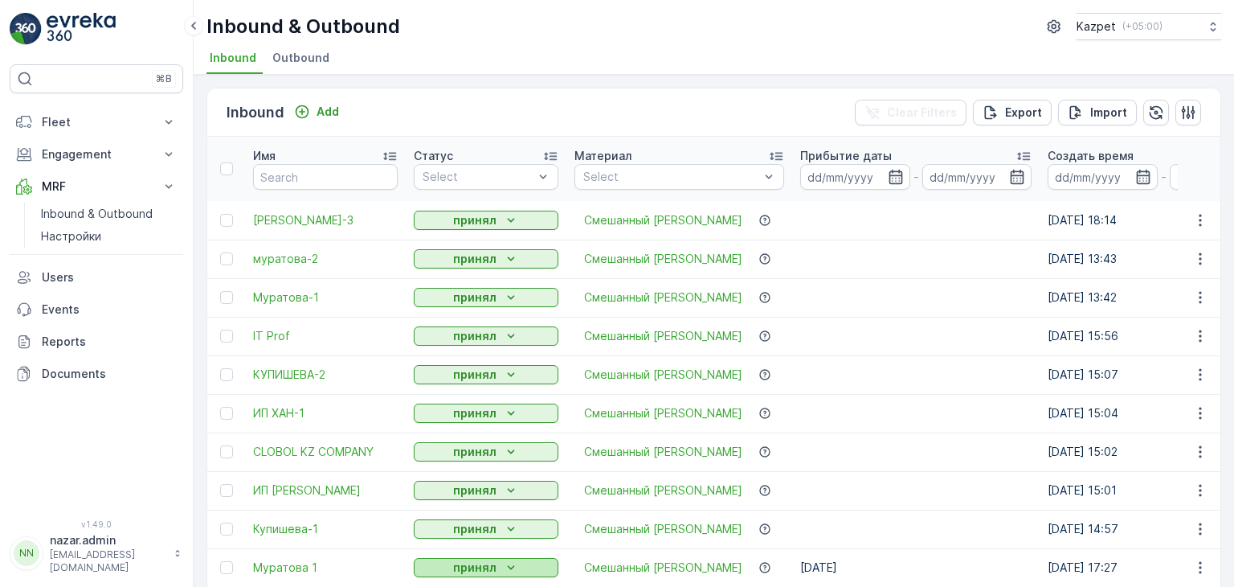
scroll to position [67, 0]
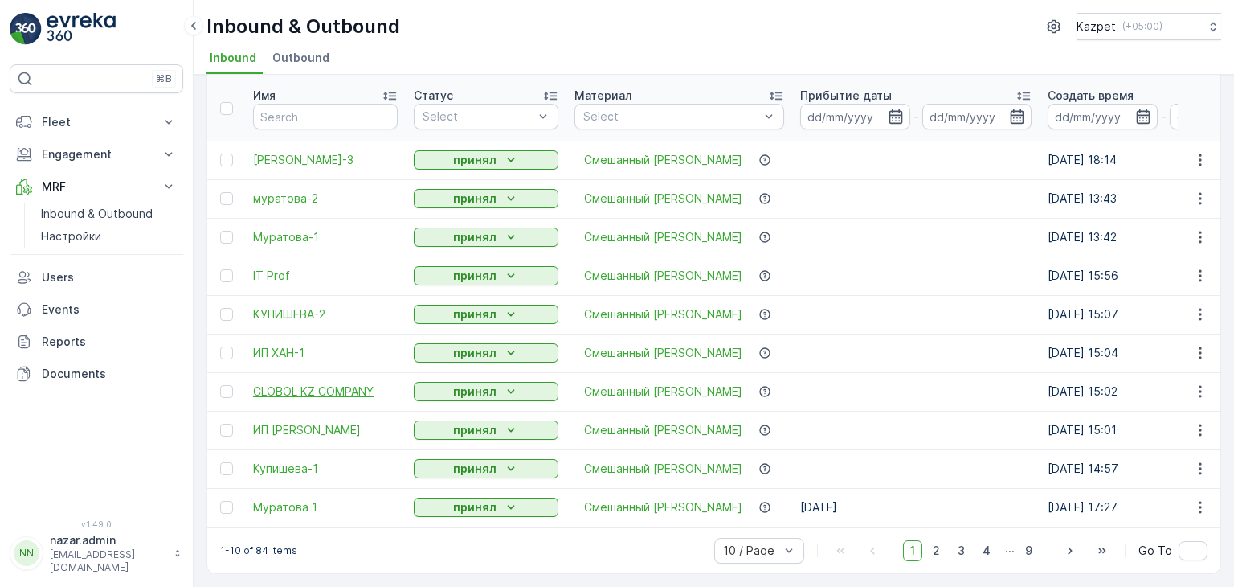
click at [315, 383] on span "CLOBOL KZ COMPANY" at bounding box center [325, 391] width 145 height 16
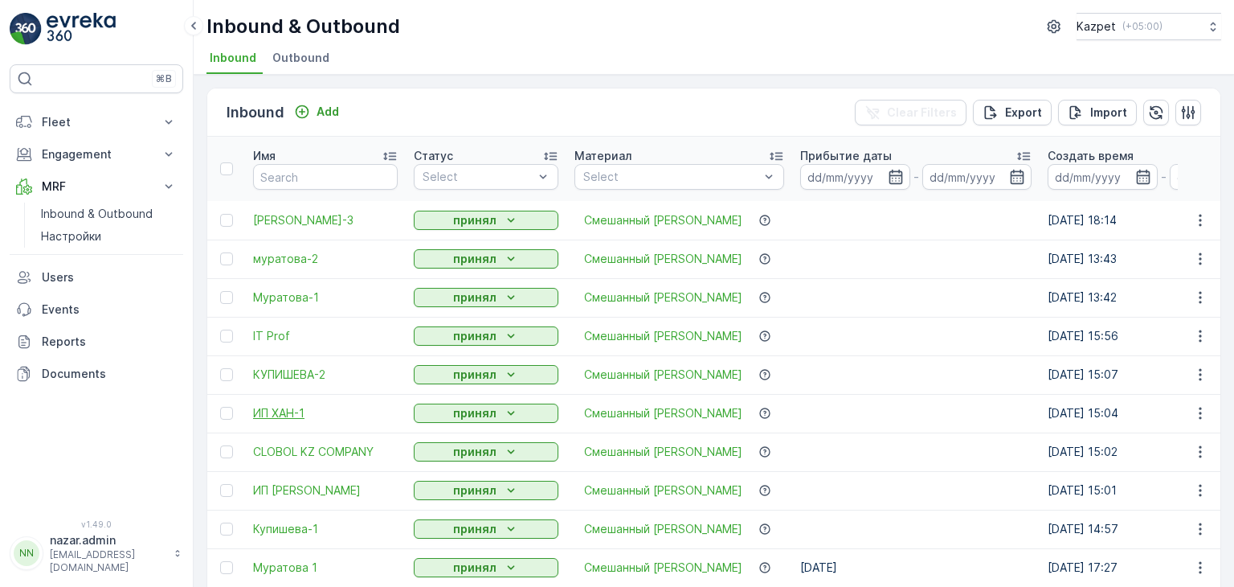
click at [278, 415] on span "ИП ХАН-1" at bounding box center [325, 413] width 145 height 16
click at [291, 376] on span "КУПИШЕВА-2" at bounding box center [325, 374] width 145 height 16
click at [283, 338] on span "IT Prof" at bounding box center [325, 336] width 145 height 16
click at [283, 301] on span "Муратова-1" at bounding box center [325, 297] width 145 height 16
click at [286, 254] on span "муратова-2" at bounding box center [325, 259] width 145 height 16
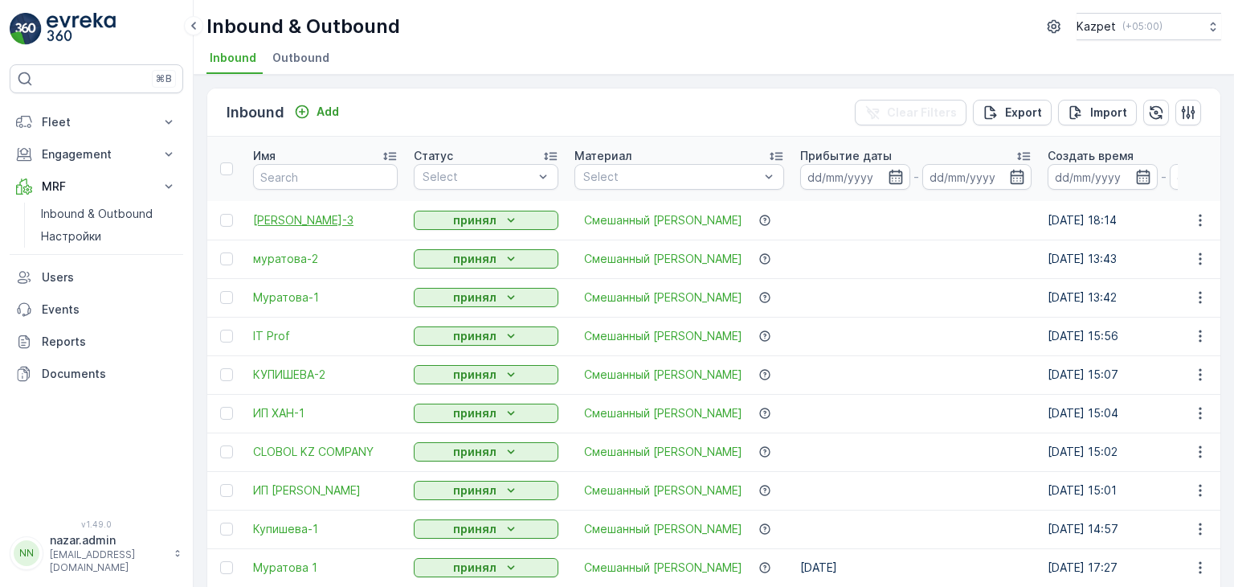
click at [303, 215] on span "[PERSON_NAME]-3" at bounding box center [325, 220] width 145 height 16
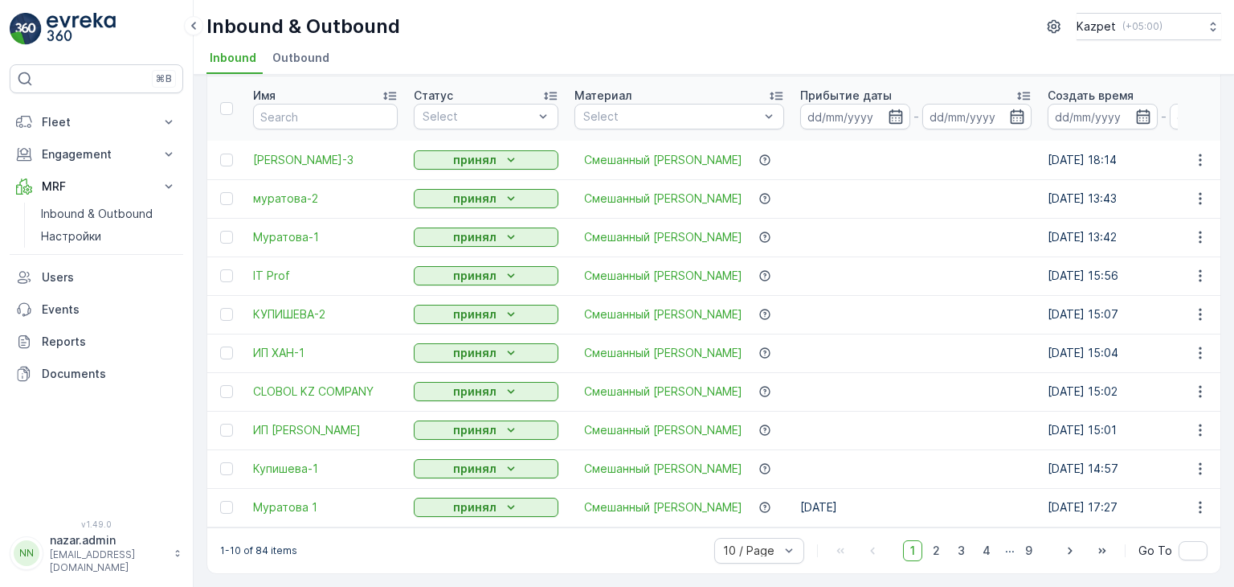
scroll to position [67, 0]
click at [1128, 299] on td "[DATE] 15:07" at bounding box center [1164, 314] width 248 height 39
click at [1210, 360] on td at bounding box center [1199, 352] width 43 height 39
